Goal: Information Seeking & Learning: Learn about a topic

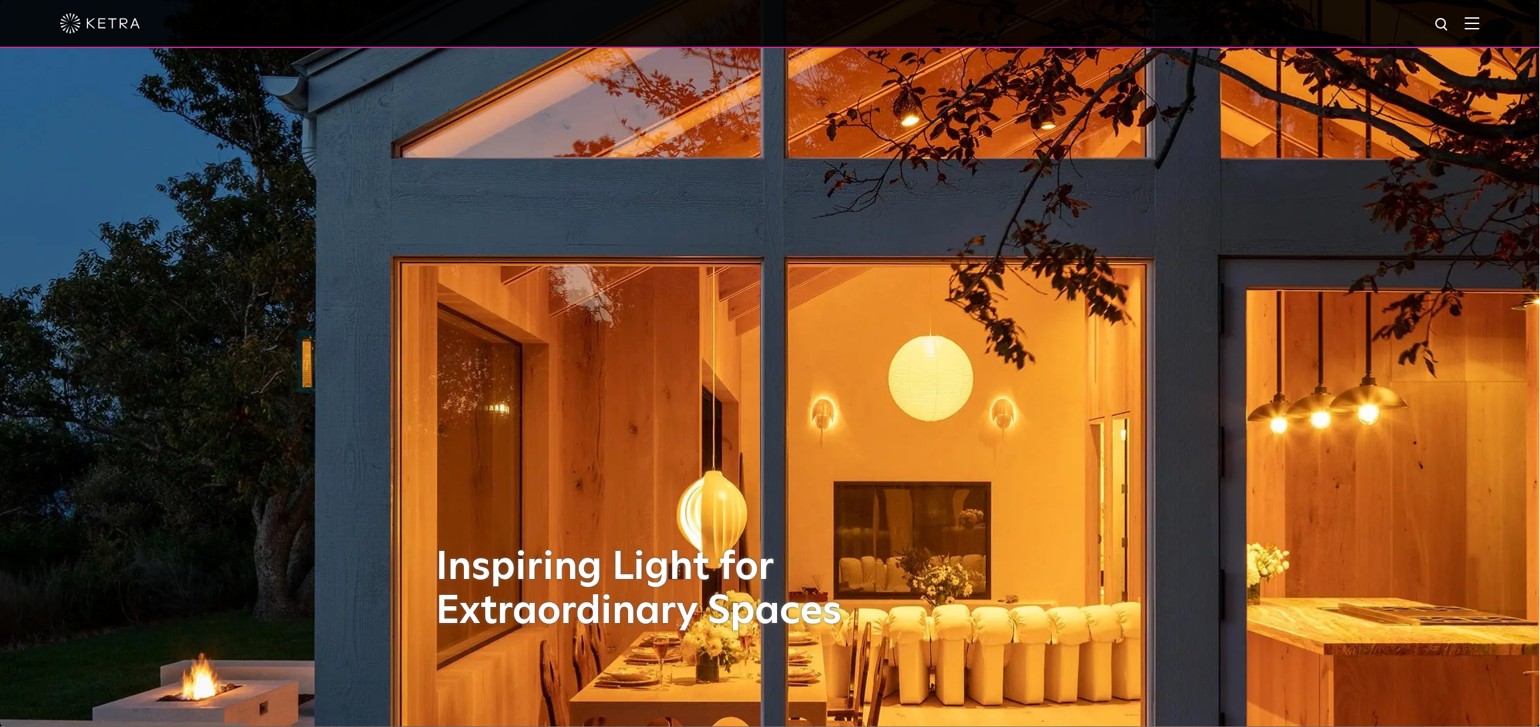
click at [1480, 29] on img at bounding box center [1472, 23] width 15 height 13
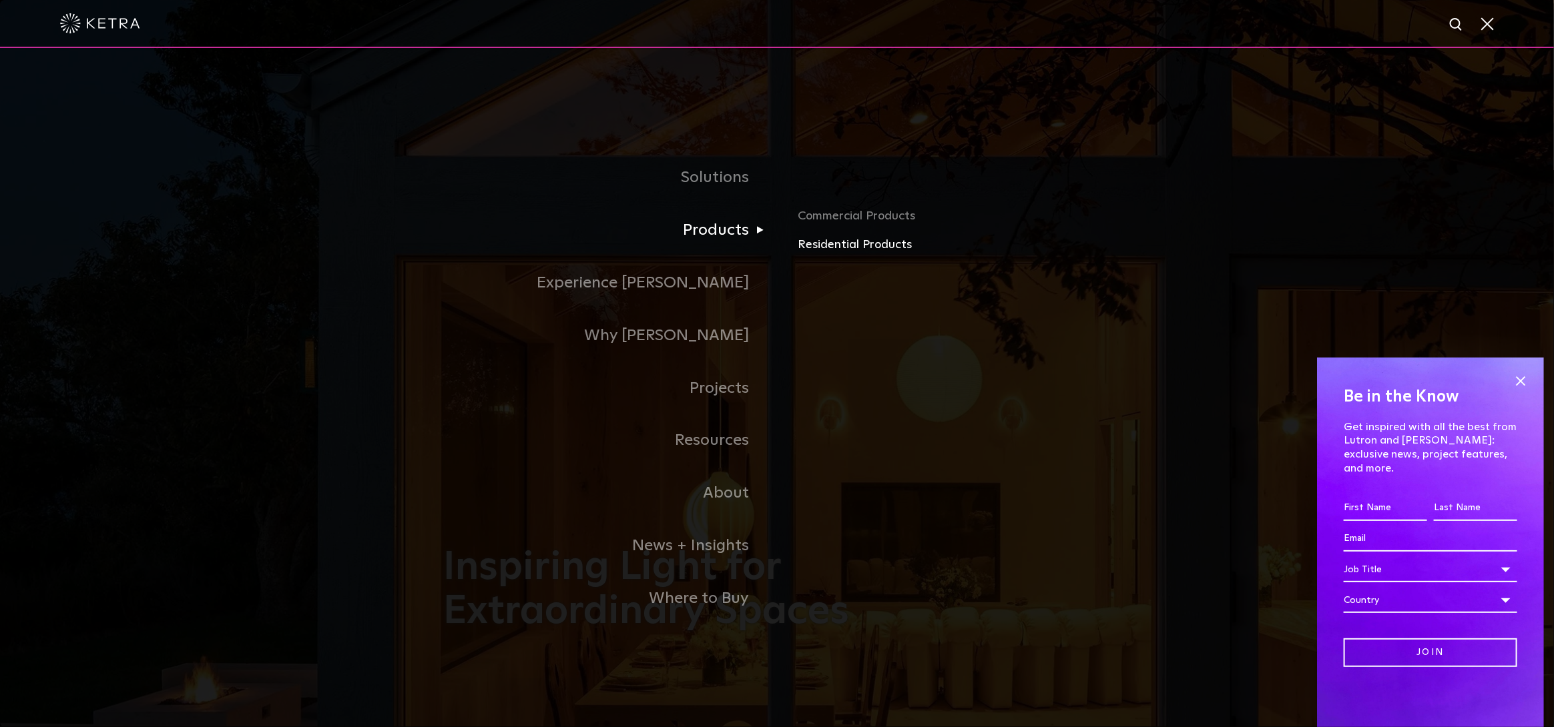
click at [818, 249] on link "Residential Products" at bounding box center [954, 245] width 312 height 19
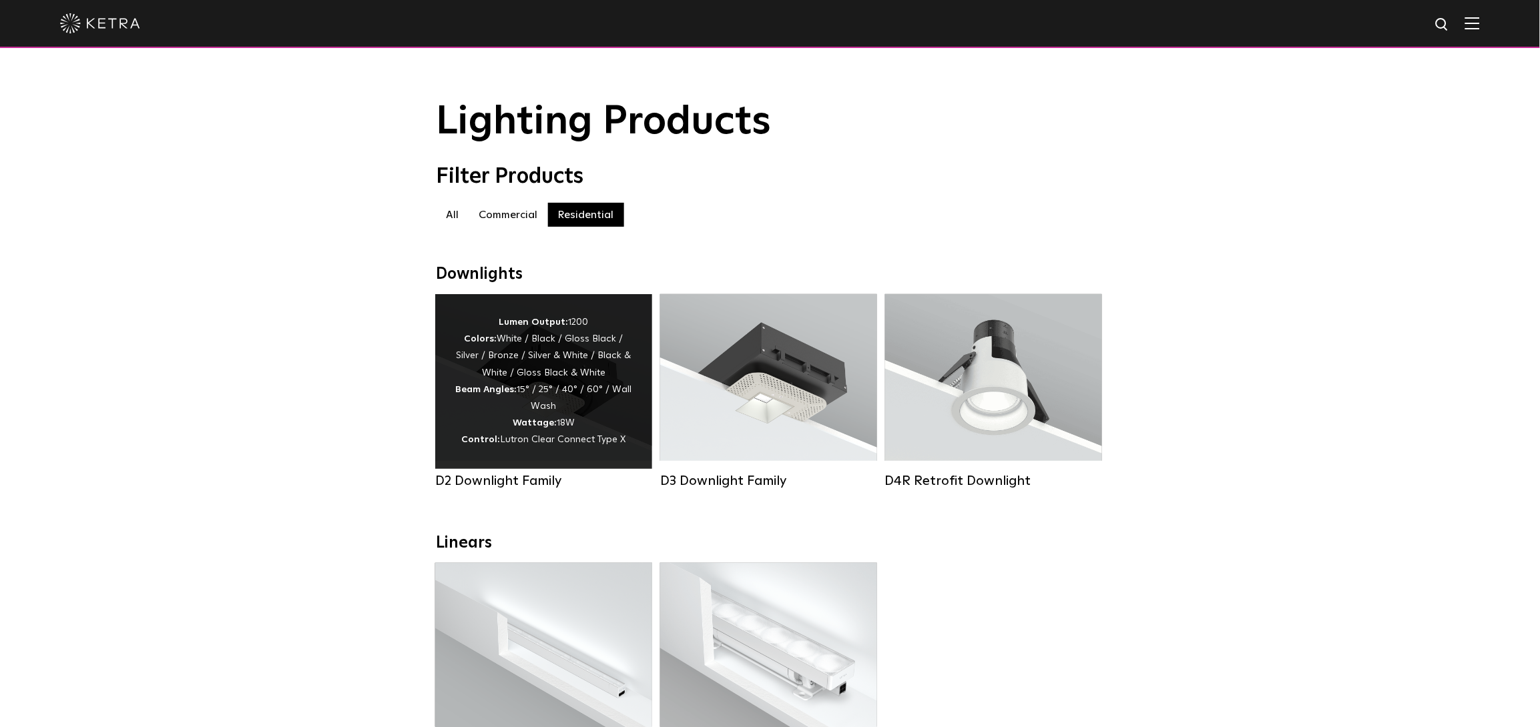
click at [505, 354] on div "Lumen Output: 1200 Colors: White / Black / Gloss Black / Silver / Bronze / Silv…" at bounding box center [543, 381] width 177 height 135
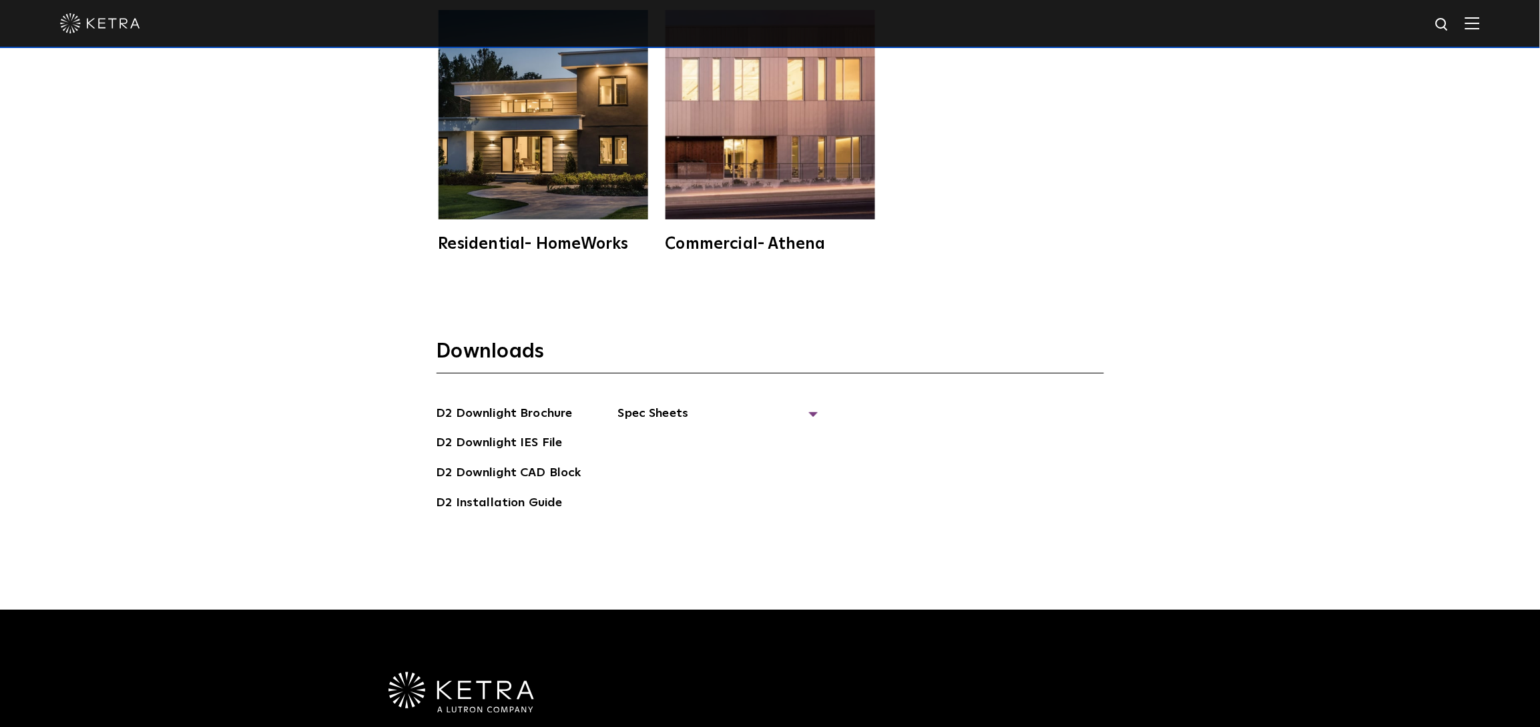
scroll to position [4093, 0]
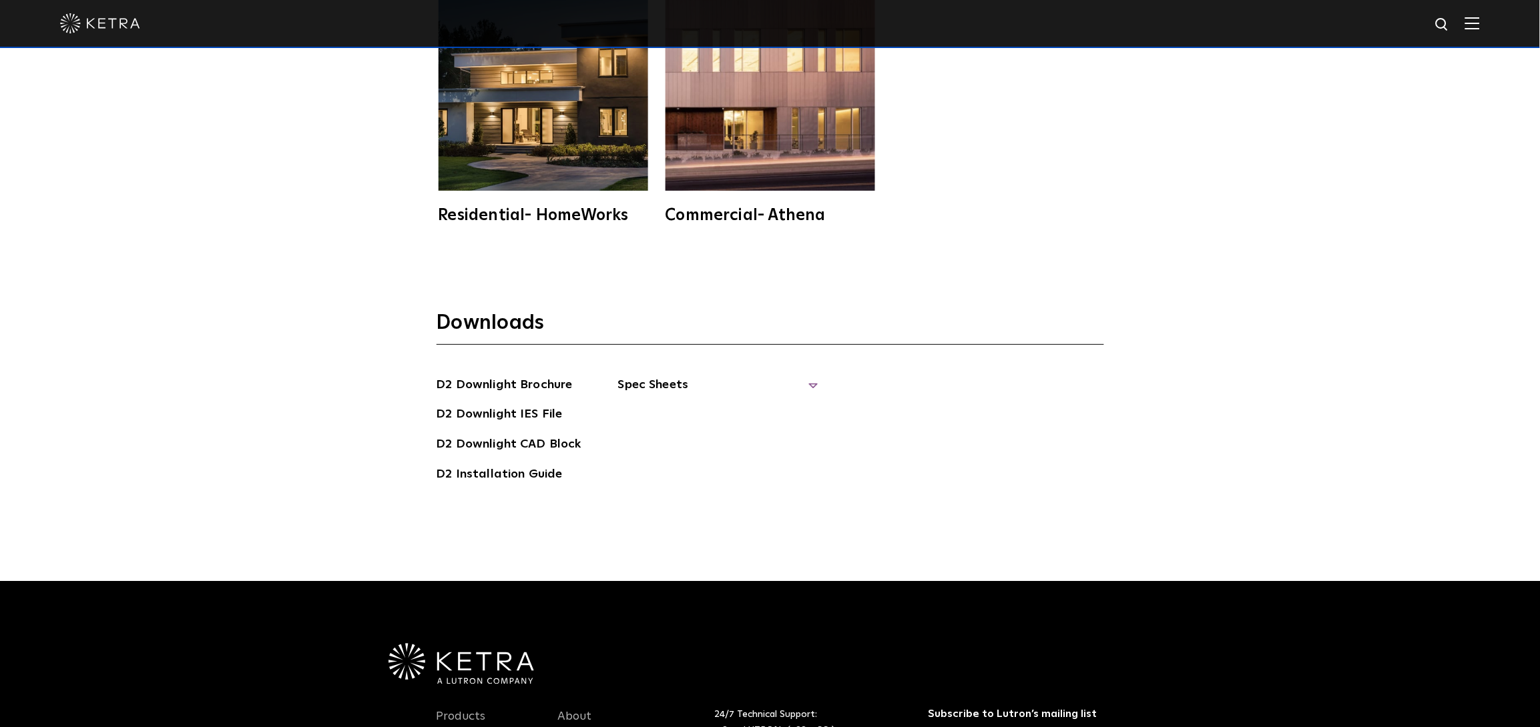
click at [678, 376] on span "Spec Sheets" at bounding box center [718, 390] width 200 height 29
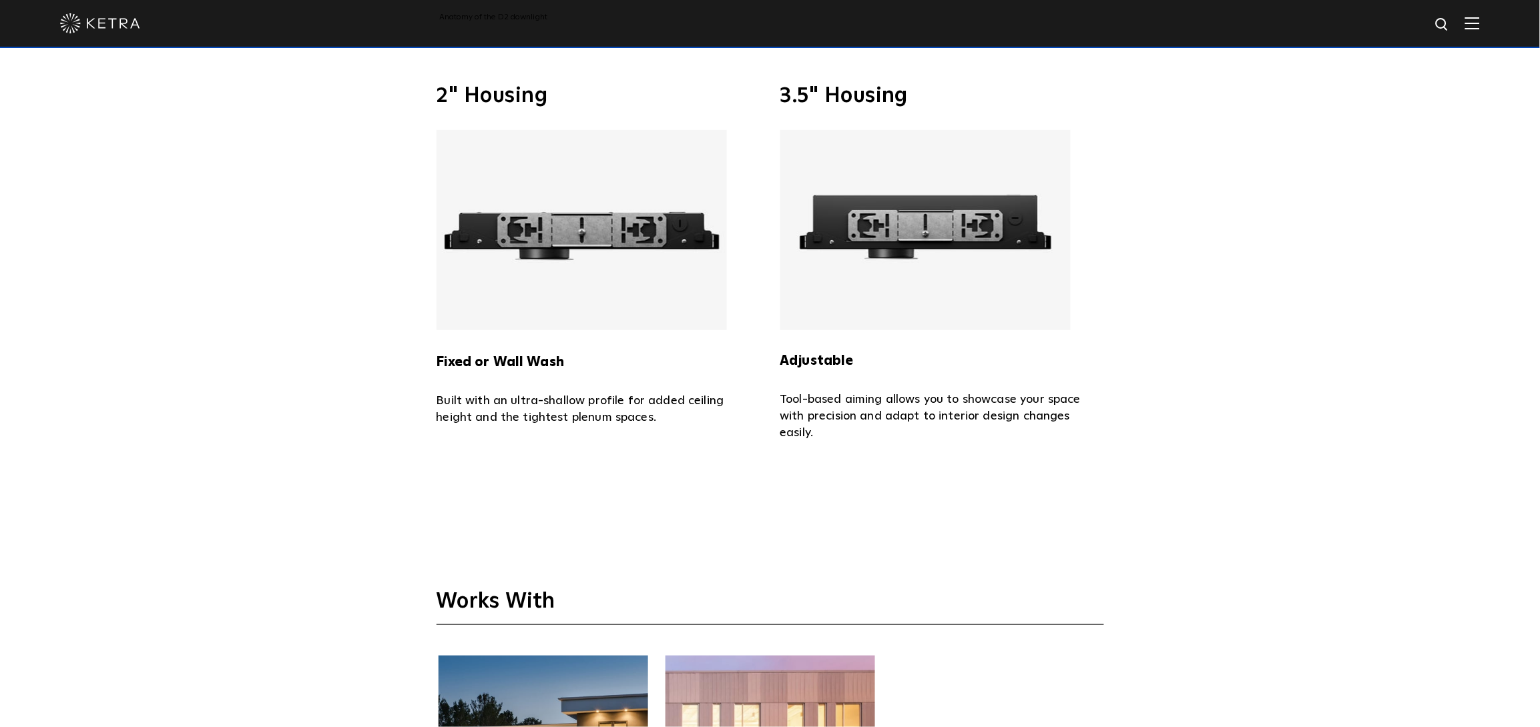
scroll to position [3114, 0]
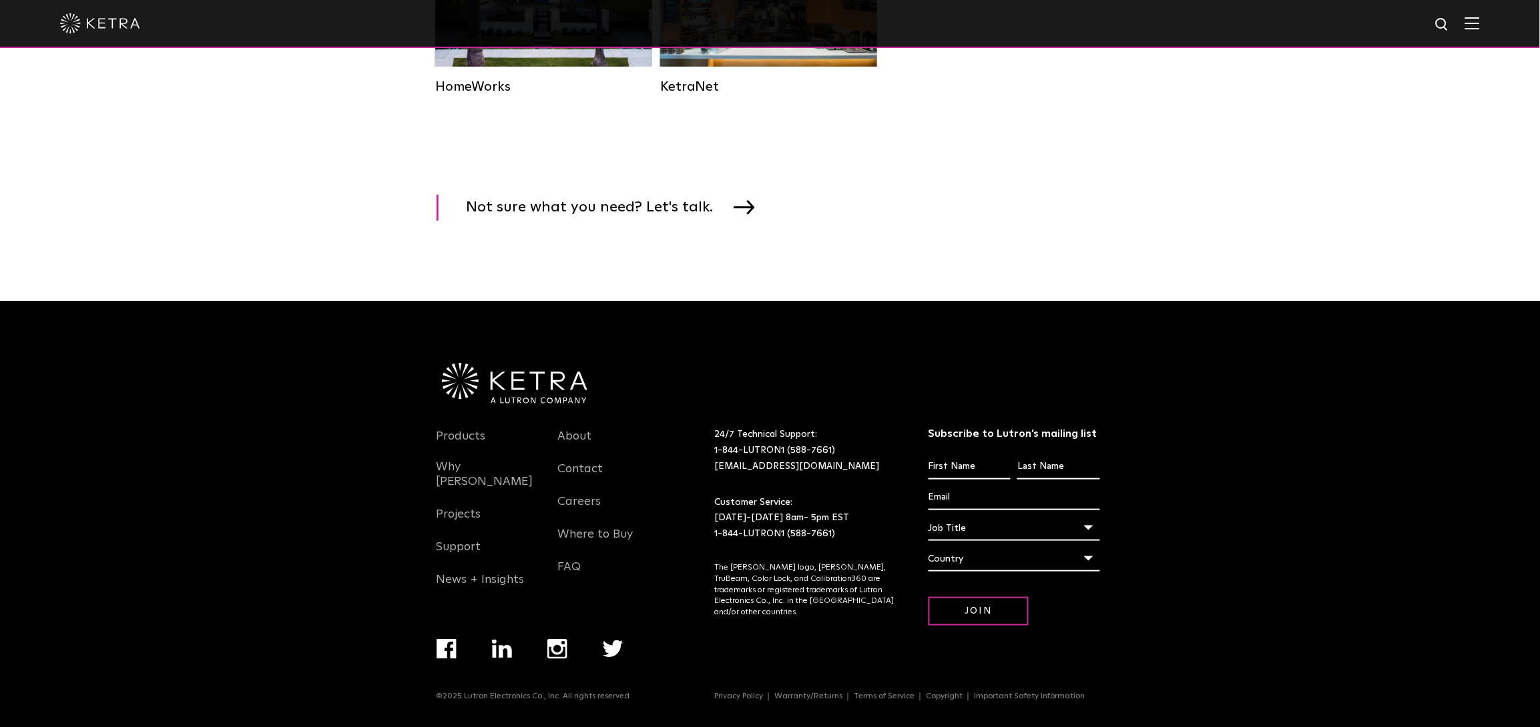
scroll to position [1971, 0]
click at [1480, 33] on div at bounding box center [769, 23] width 1419 height 47
click at [1480, 25] on img at bounding box center [1472, 23] width 15 height 13
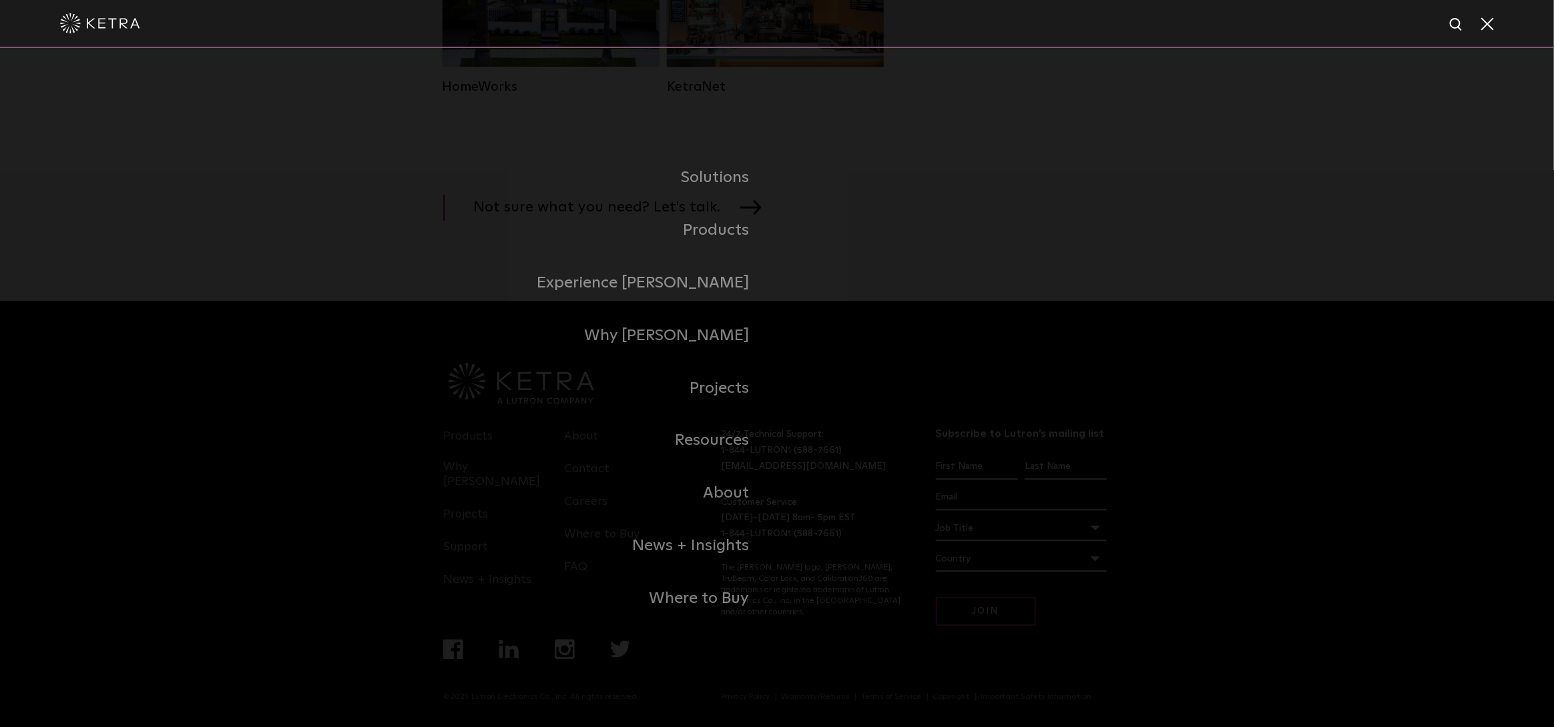
click at [1488, 25] on span at bounding box center [1486, 23] width 15 height 13
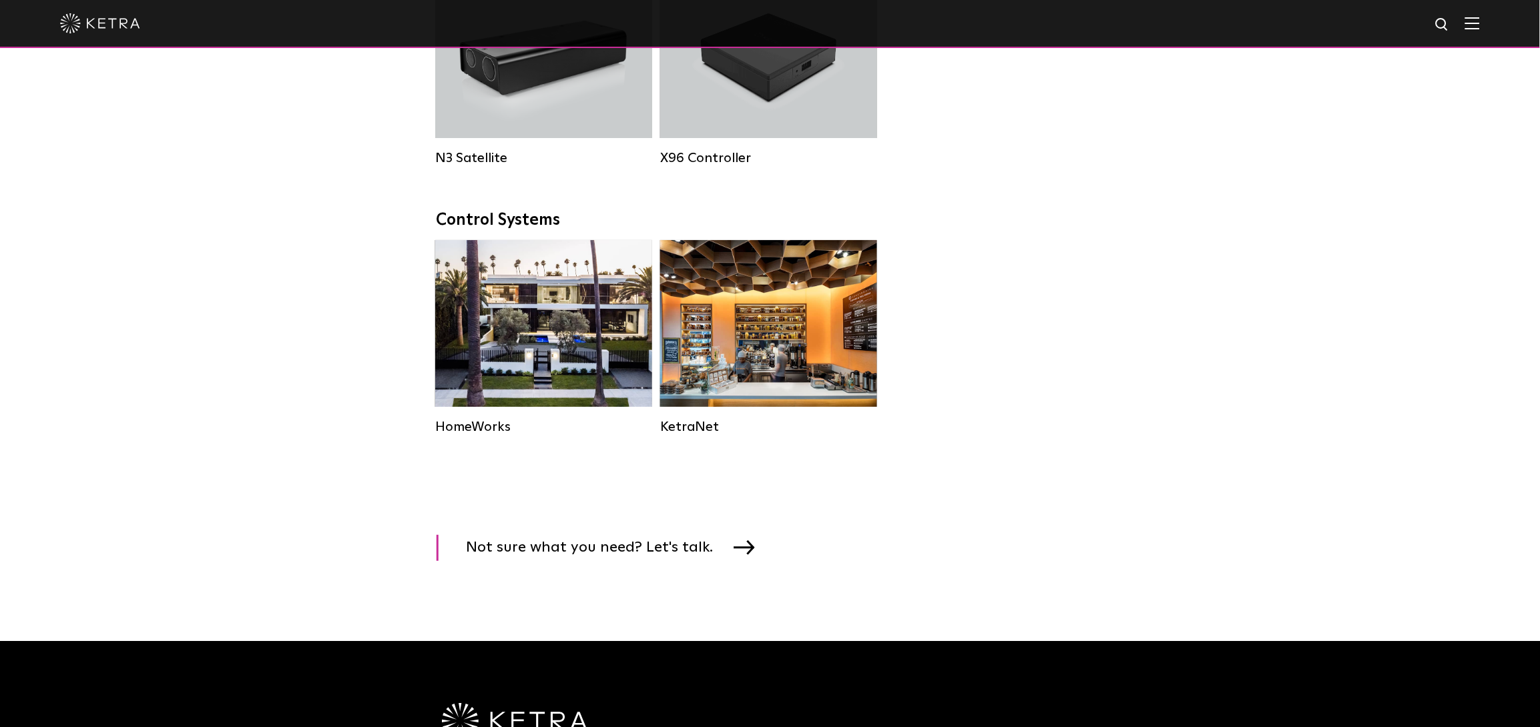
scroll to position [1437, 0]
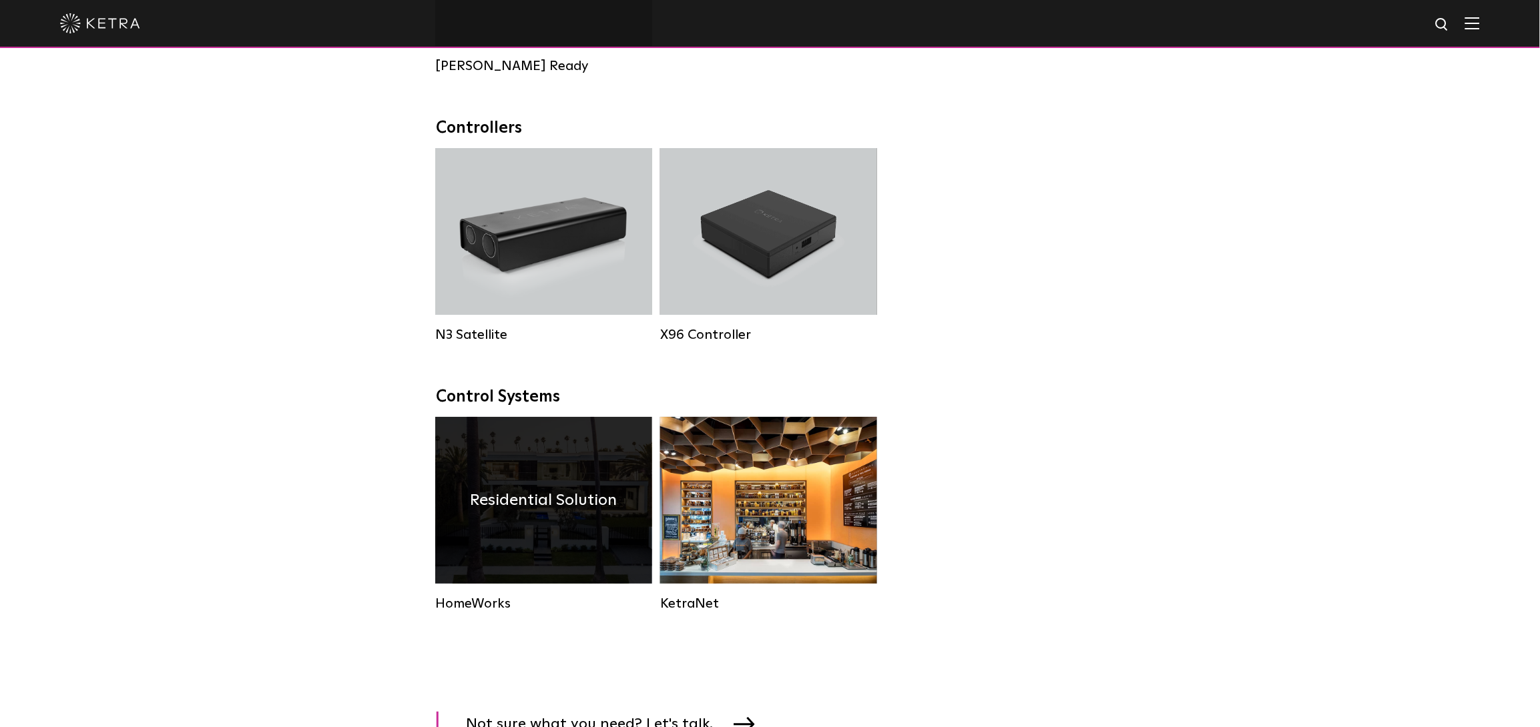
click at [581, 567] on div "Residential Solution" at bounding box center [543, 500] width 217 height 167
